Goal: Task Accomplishment & Management: Manage account settings

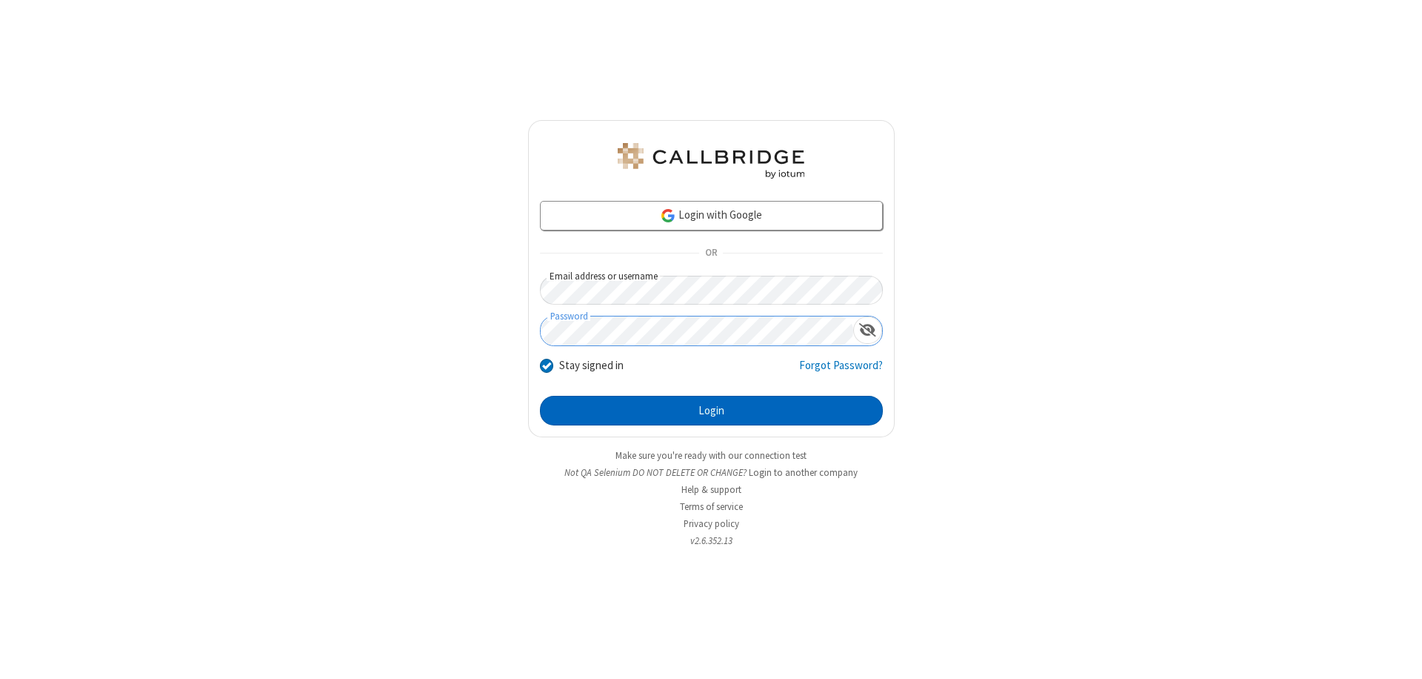
click at [711, 410] on button "Login" at bounding box center [711, 411] width 343 height 30
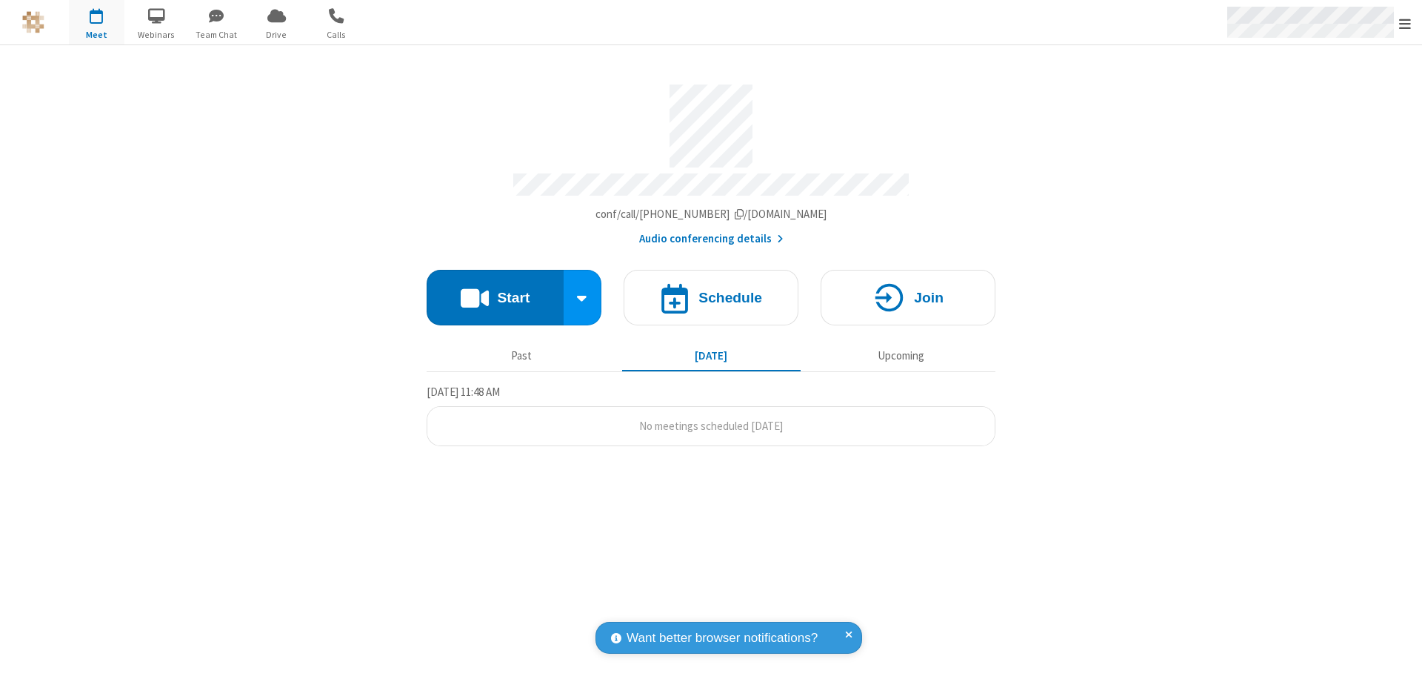
click at [1405, 23] on span "Open menu" at bounding box center [1405, 23] width 12 height 15
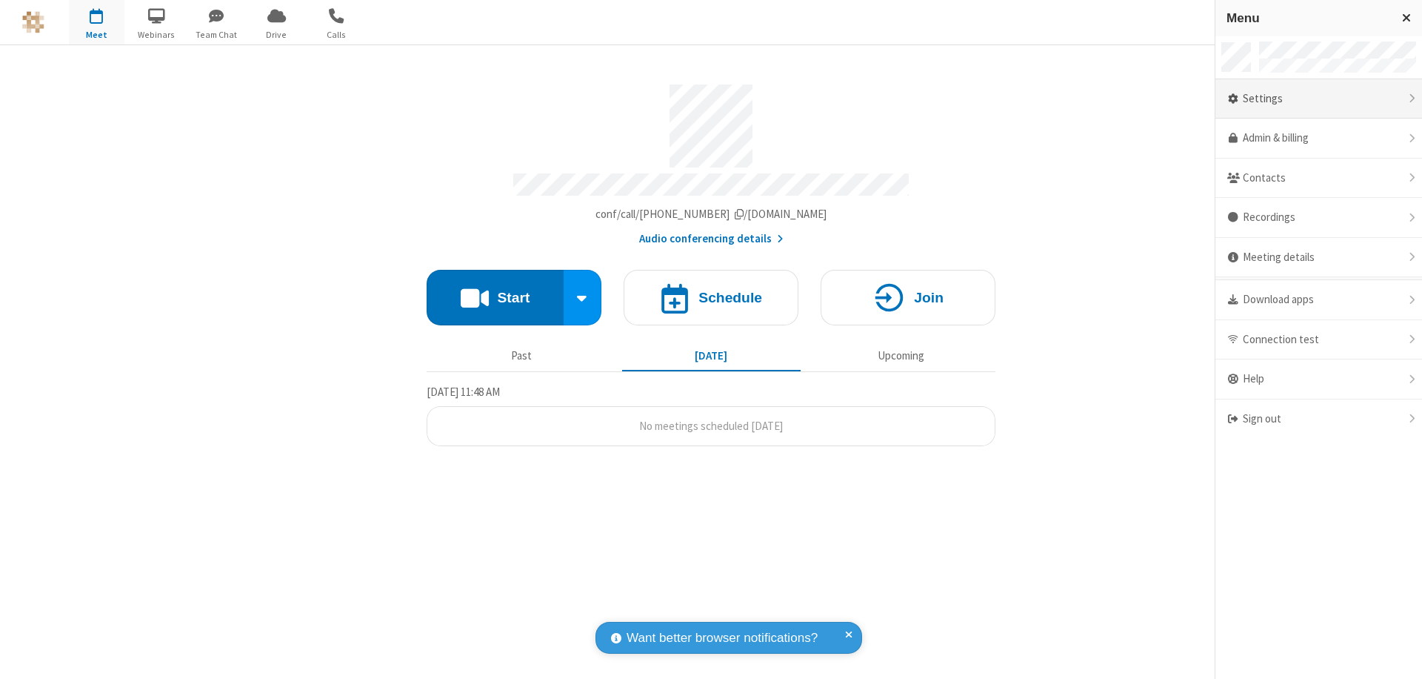
click at [1319, 99] on div "Settings" at bounding box center [1319, 99] width 207 height 40
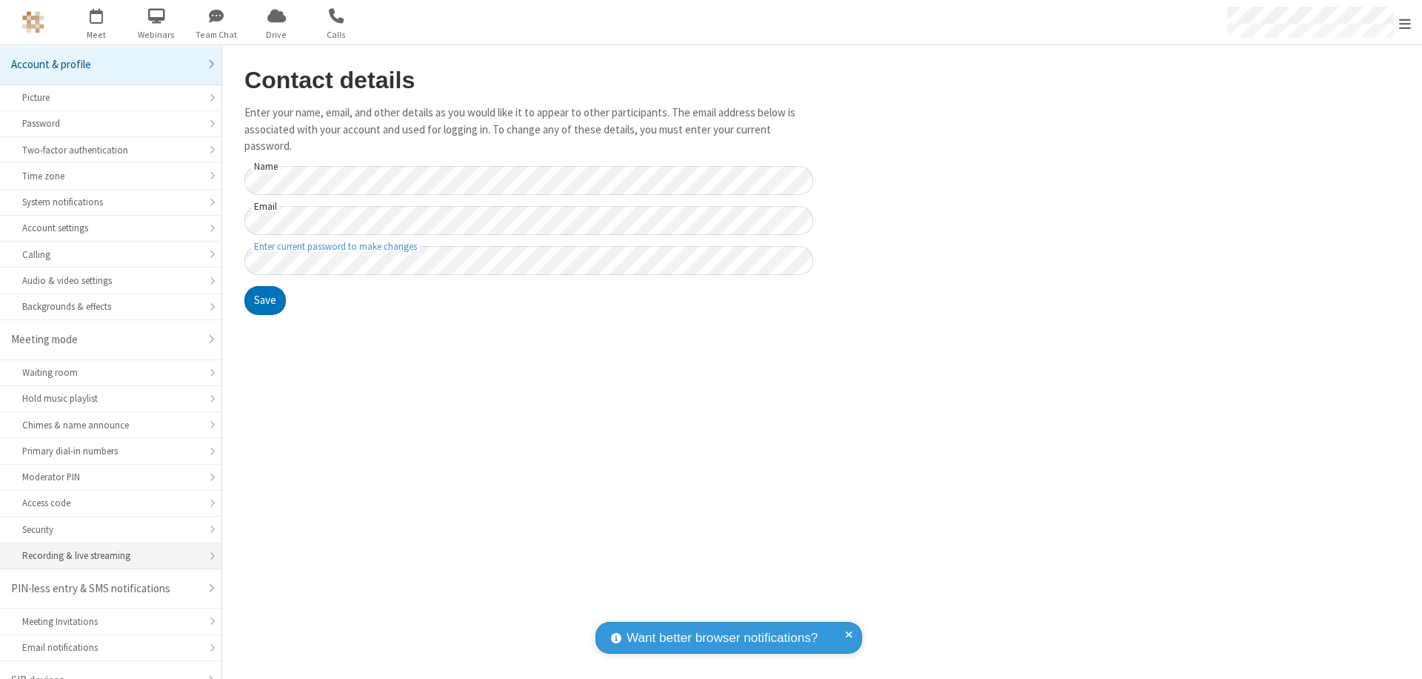
click at [105, 548] on div "Recording & live streaming" at bounding box center [110, 555] width 177 height 14
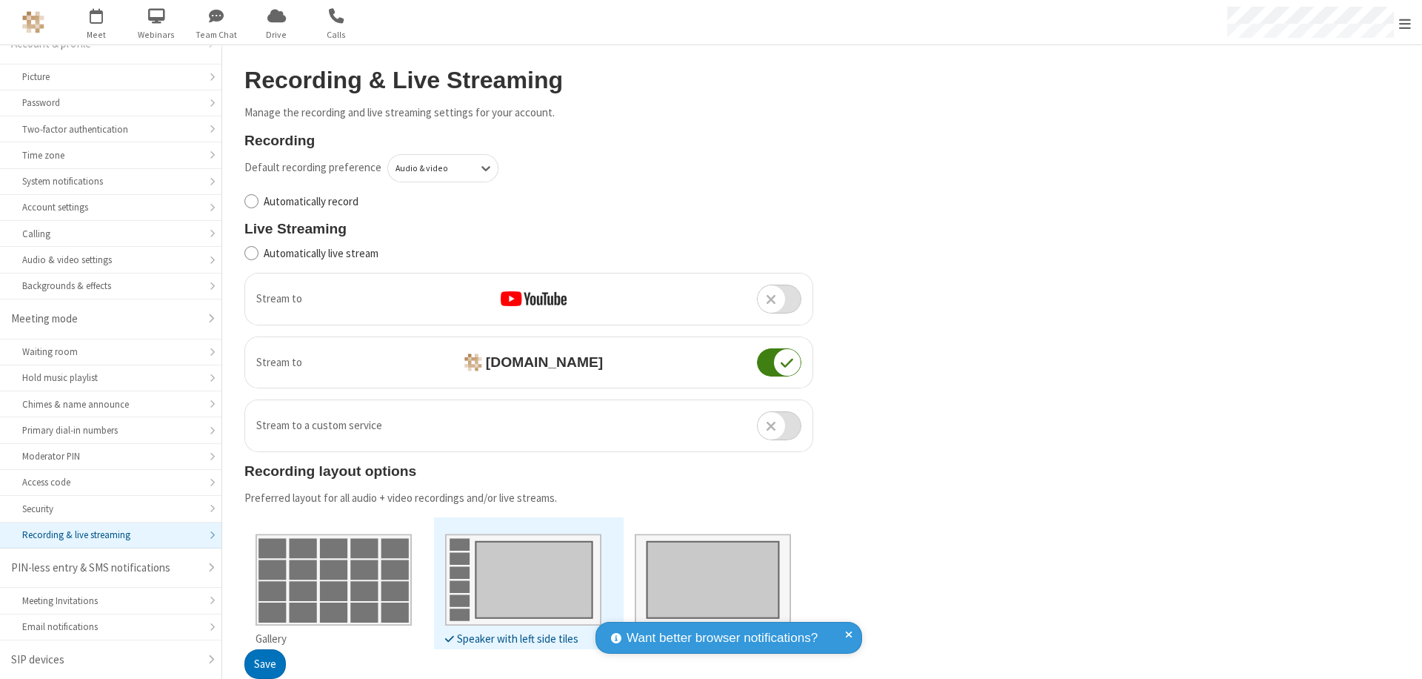
click at [251, 253] on input "Automatically live stream" at bounding box center [251, 253] width 14 height 16
checkbox input "true"
click at [264, 664] on button "Save" at bounding box center [264, 665] width 41 height 30
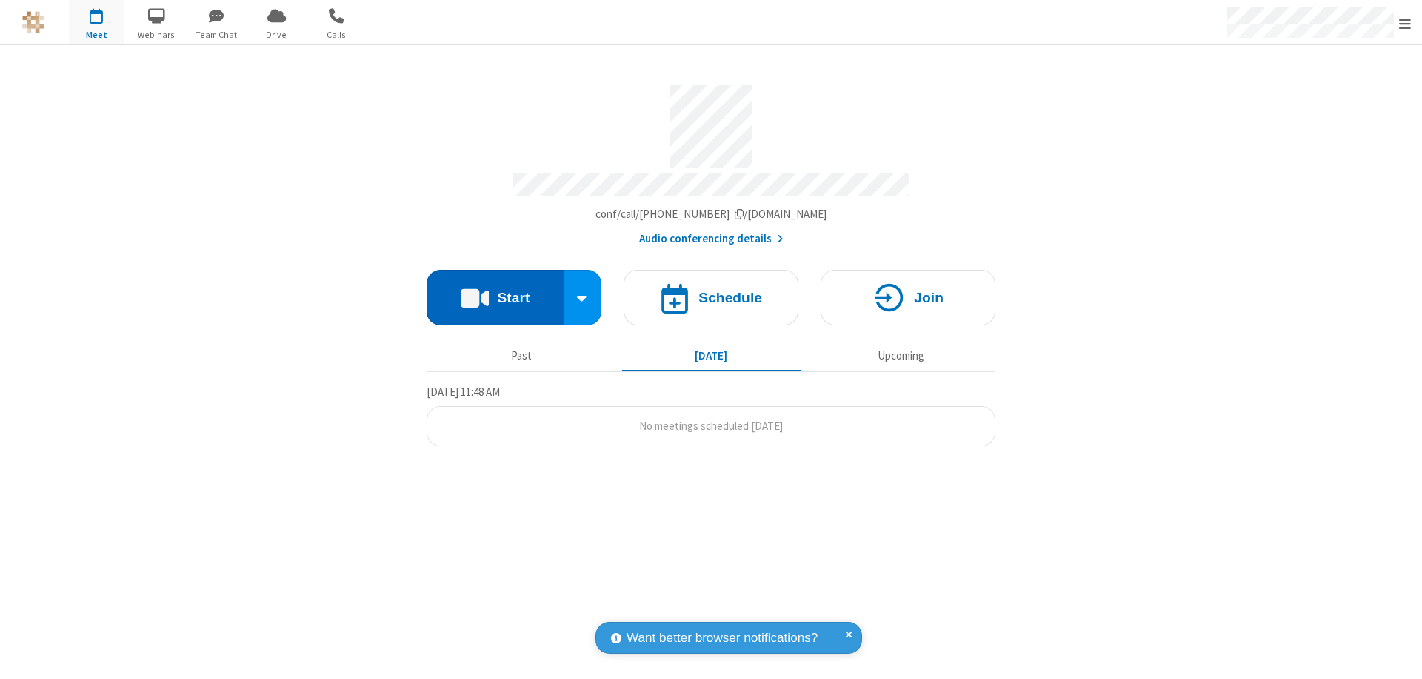
click at [495, 290] on button "Start" at bounding box center [495, 298] width 137 height 56
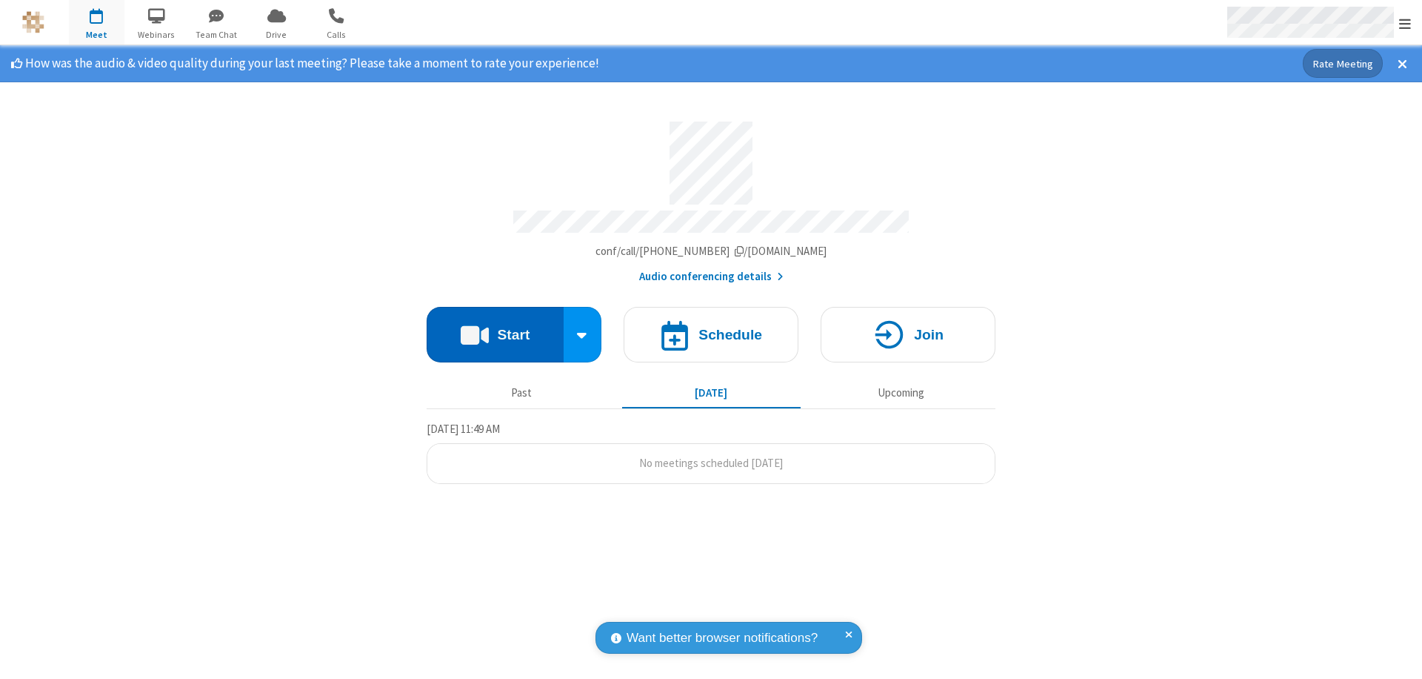
click at [1405, 23] on span "Open menu" at bounding box center [1405, 23] width 12 height 15
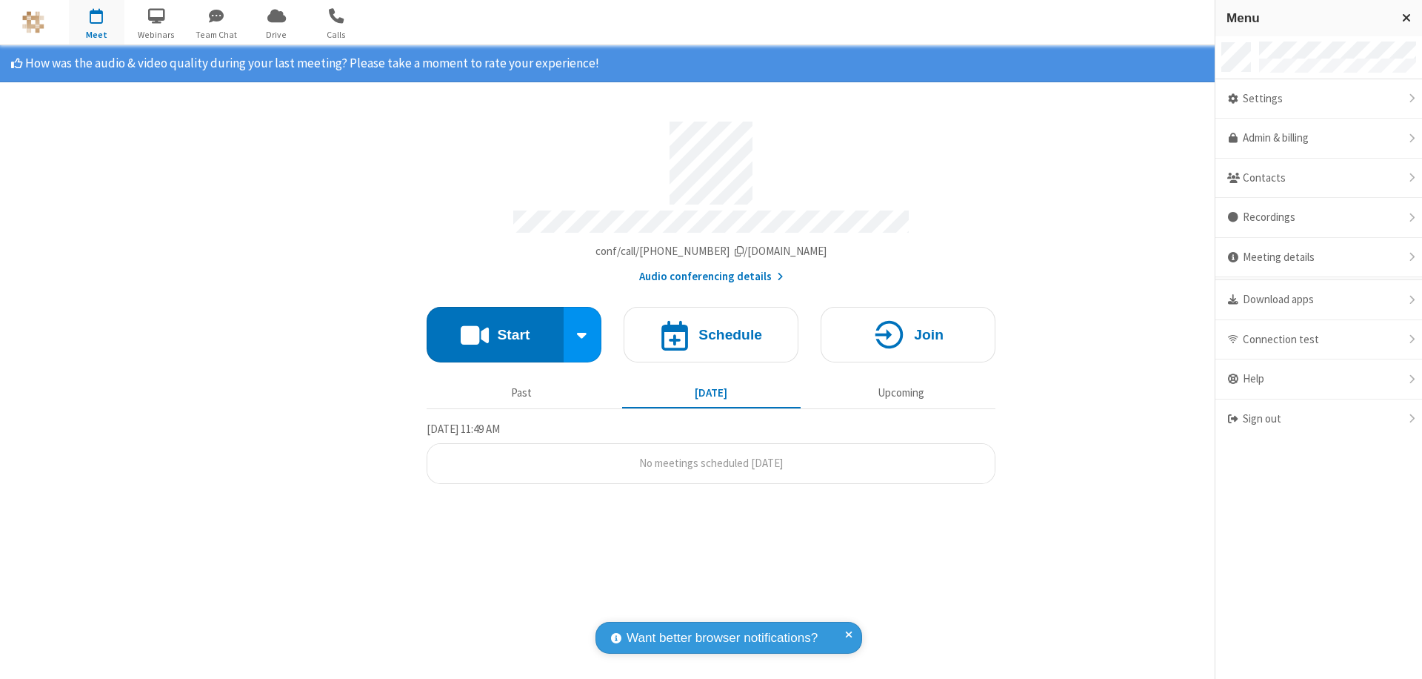
click at [1319, 99] on div "Settings" at bounding box center [1319, 99] width 207 height 40
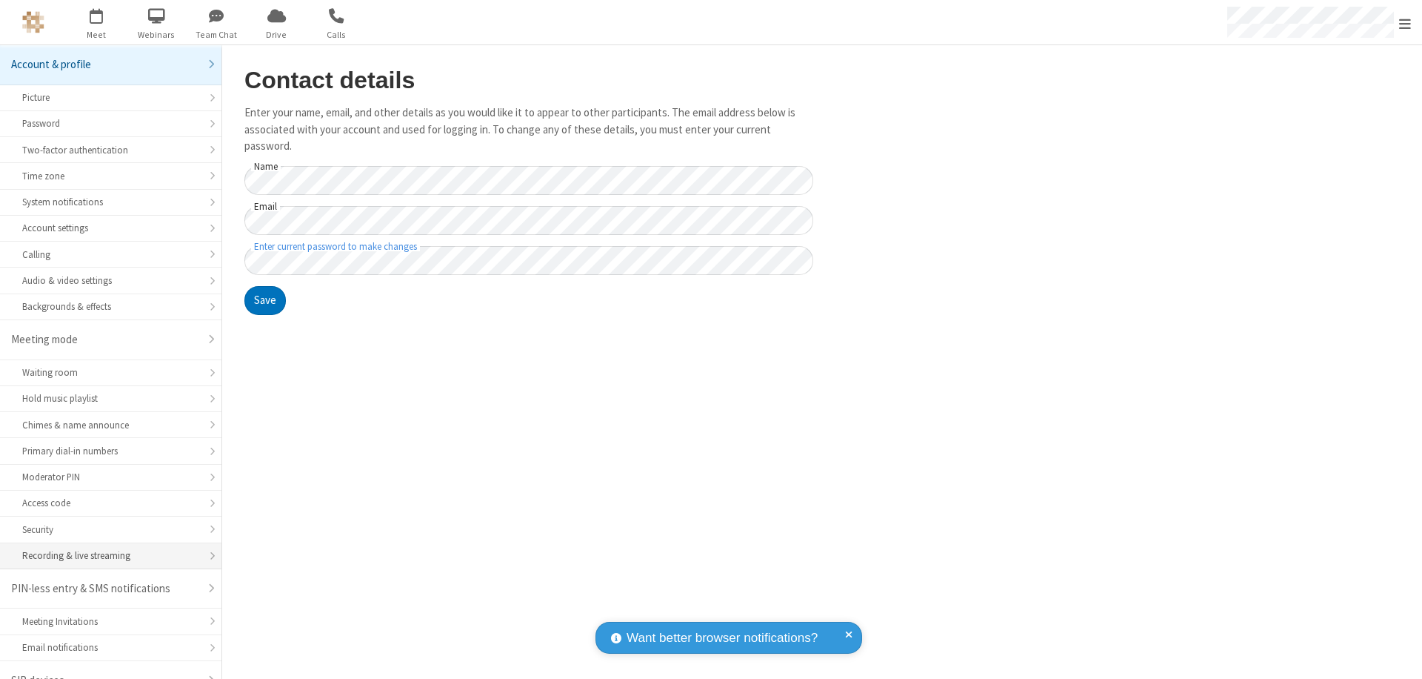
click at [105, 548] on div "Recording & live streaming" at bounding box center [110, 555] width 177 height 14
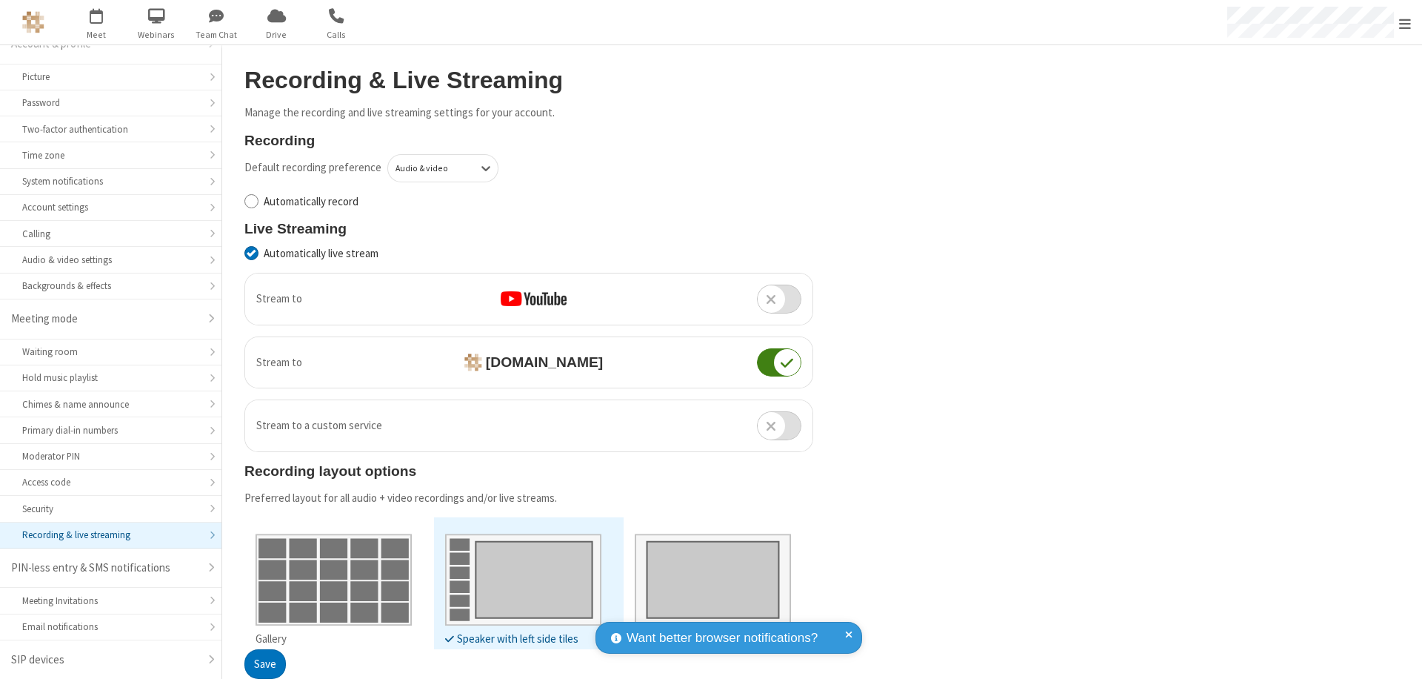
click at [251, 253] on input "Automatically live stream" at bounding box center [251, 253] width 14 height 16
checkbox input "false"
click at [264, 664] on button "Save" at bounding box center [264, 665] width 41 height 30
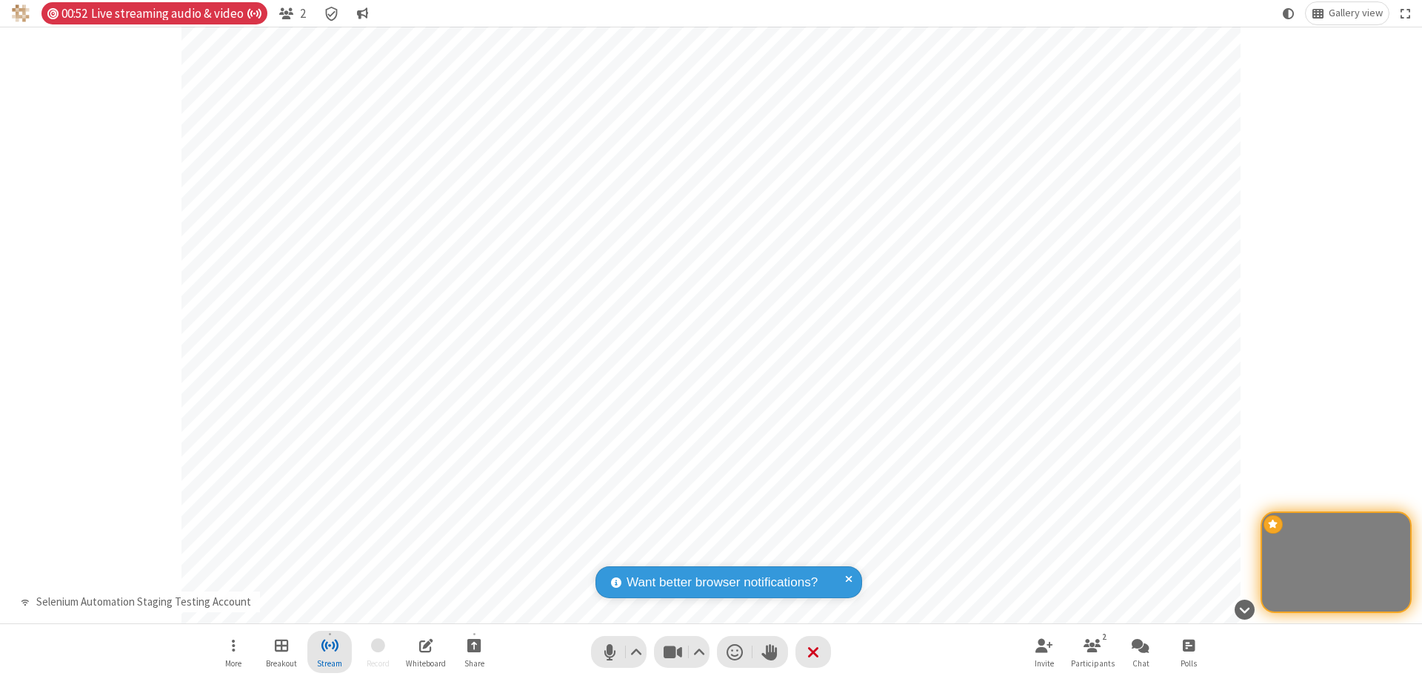
click at [330, 651] on span "Stop streaming" at bounding box center [330, 645] width 19 height 19
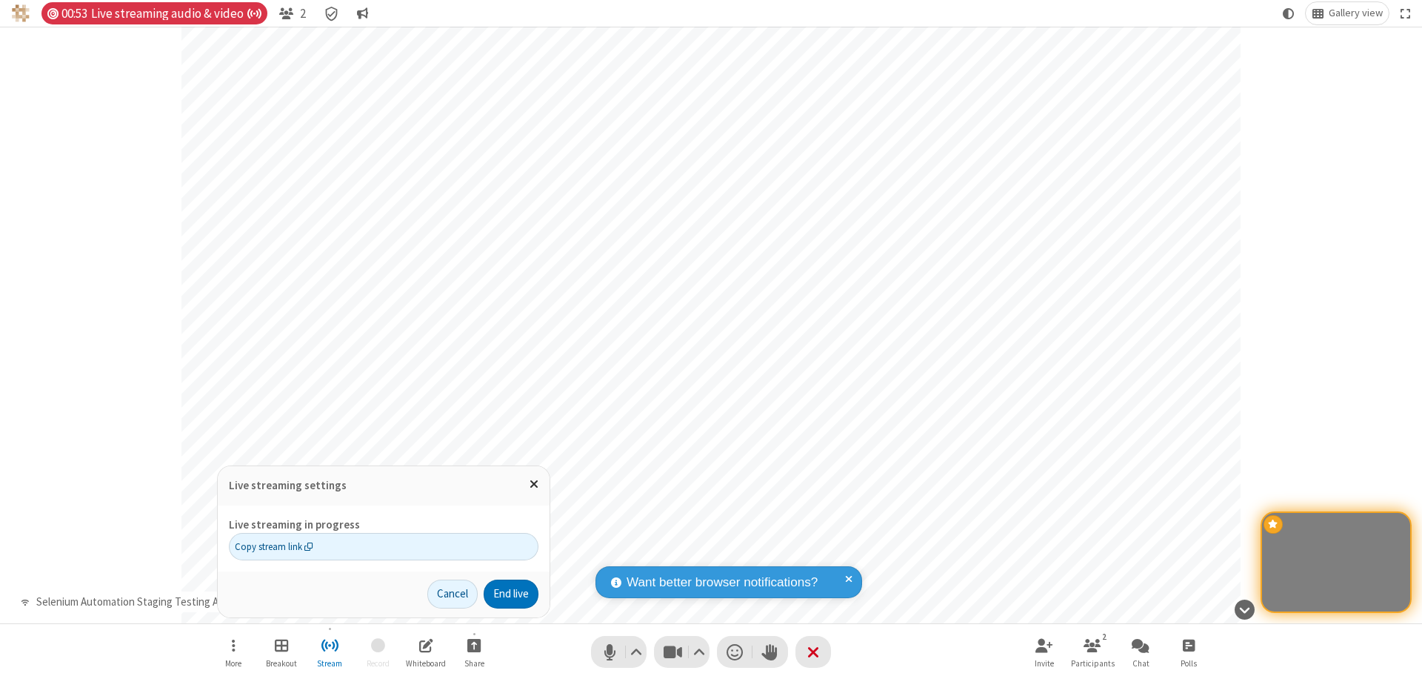
click at [273, 546] on span "Copy stream link" at bounding box center [274, 546] width 79 height 14
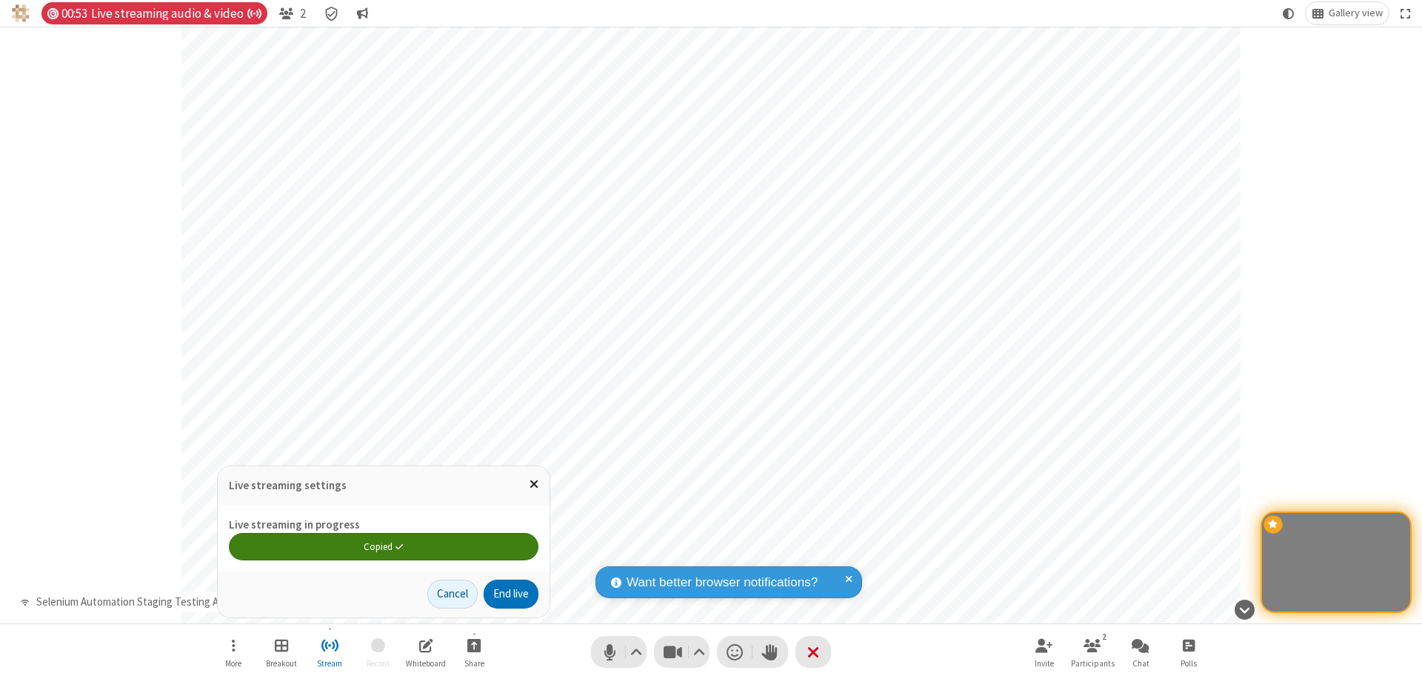
click at [533, 484] on span "Close popover" at bounding box center [534, 483] width 9 height 13
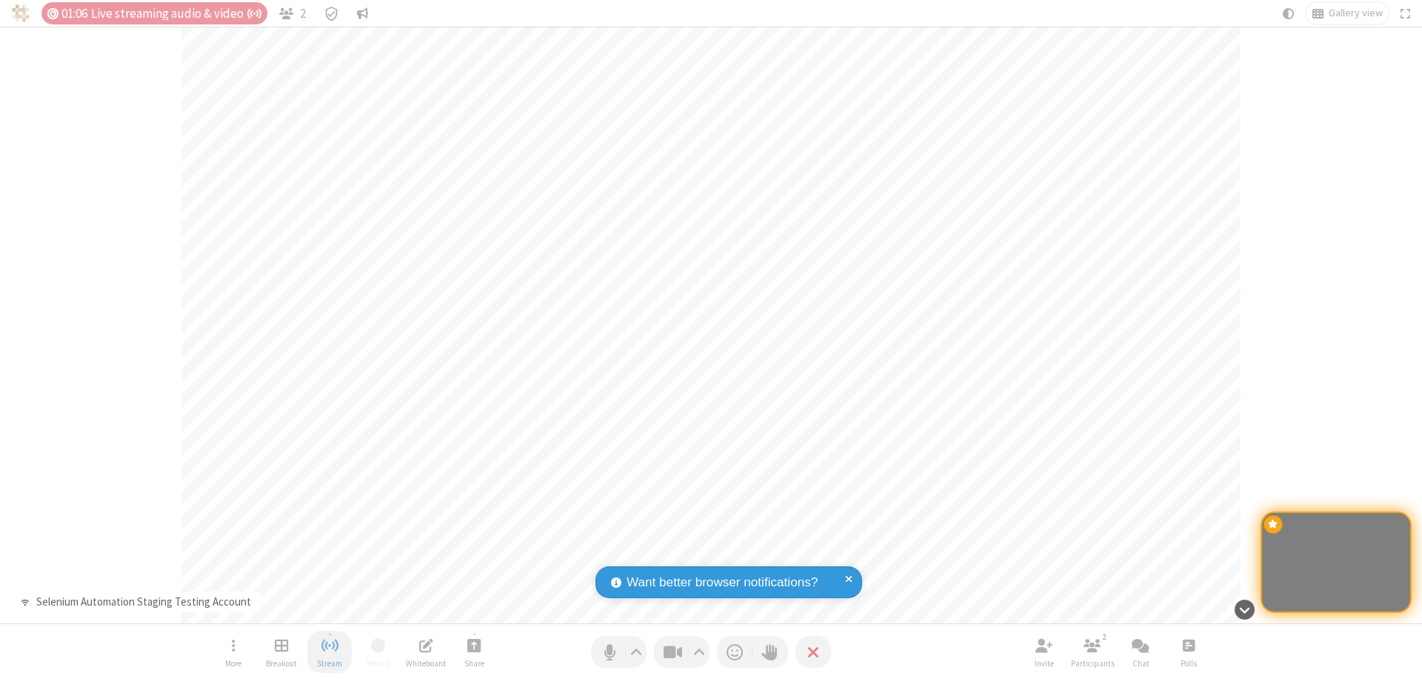
click at [330, 651] on span "Stop streaming" at bounding box center [330, 645] width 19 height 19
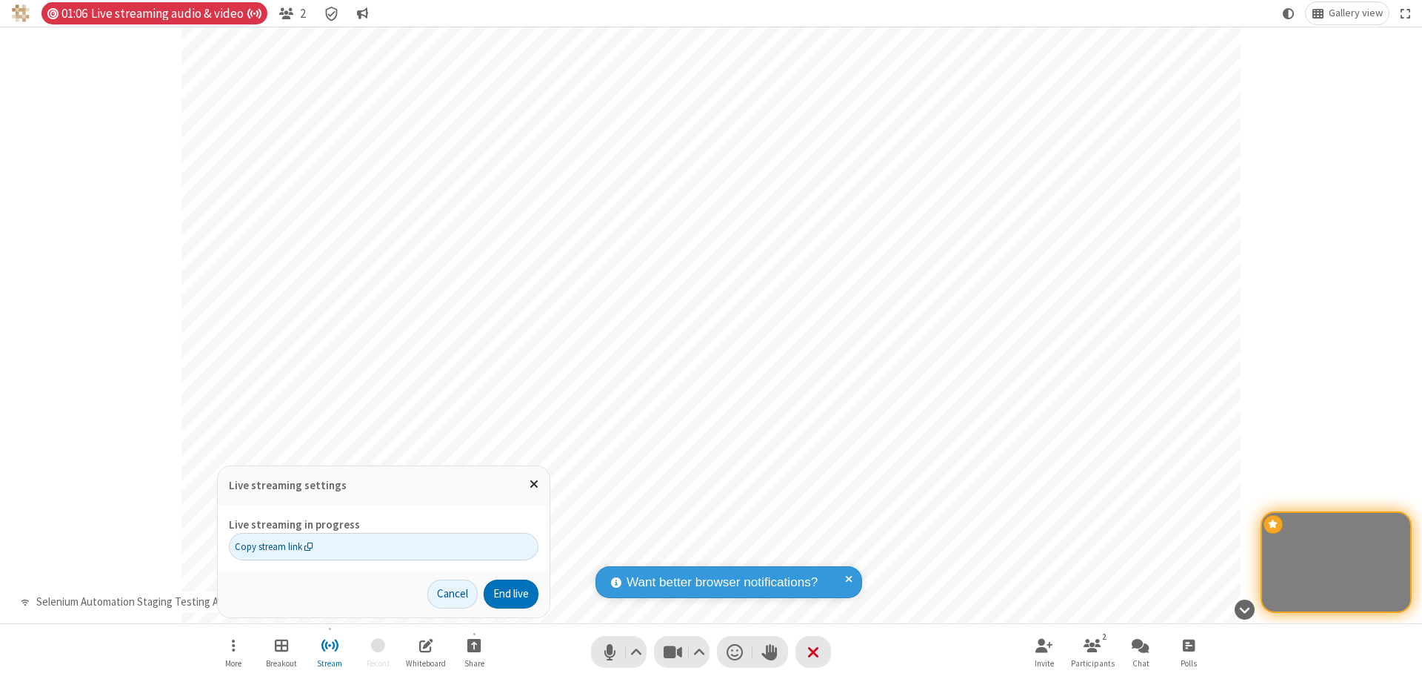
click at [510, 593] on button "End live" at bounding box center [511, 594] width 55 height 30
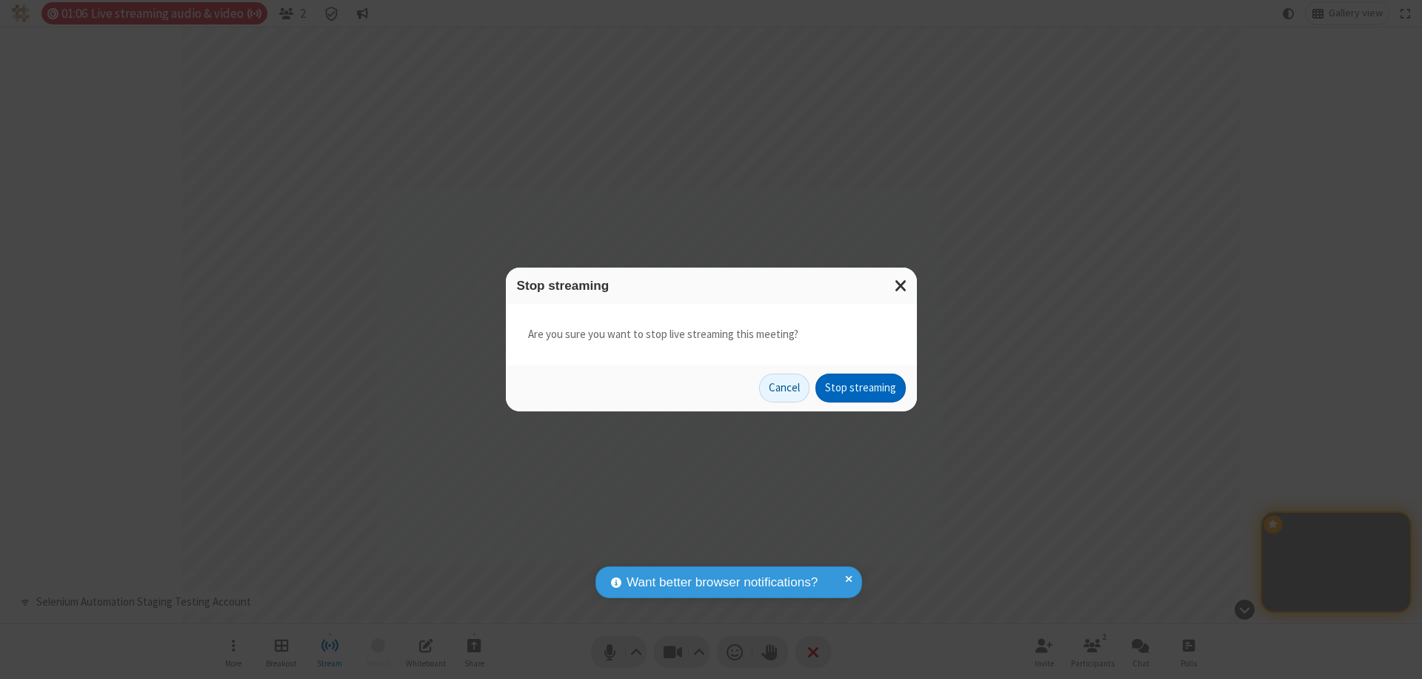
click at [861, 387] on button "Stop streaming" at bounding box center [861, 388] width 90 height 30
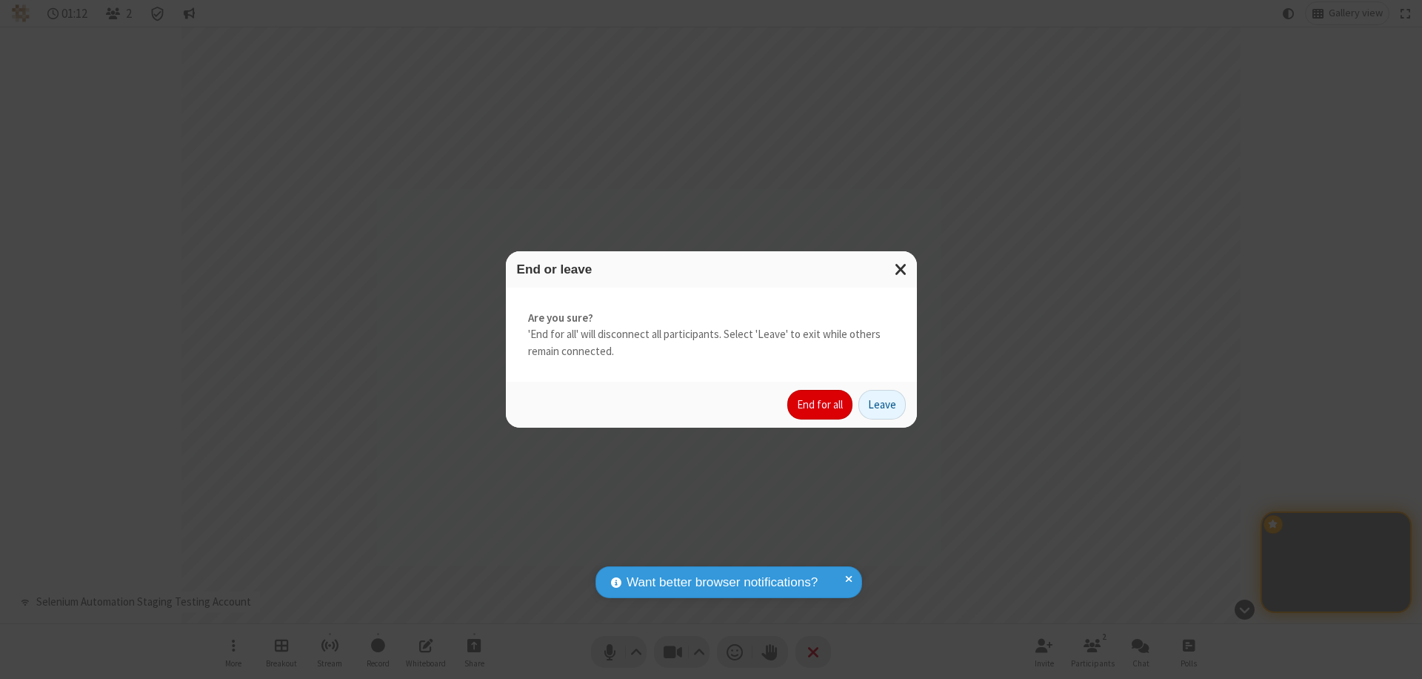
click at [821, 404] on button "End for all" at bounding box center [819, 405] width 65 height 30
